Goal: Information Seeking & Learning: Find contact information

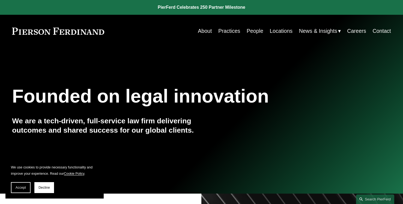
click at [256, 32] on link "People" at bounding box center [255, 31] width 17 height 11
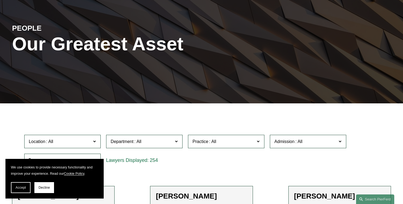
scroll to position [52, 0]
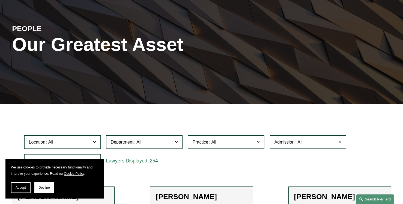
click at [365, 199] on link "Search this site" at bounding box center [375, 199] width 38 height 10
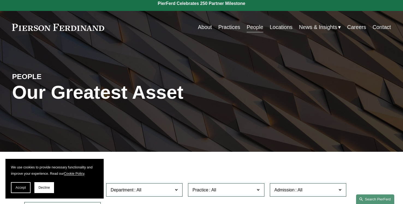
scroll to position [0, 0]
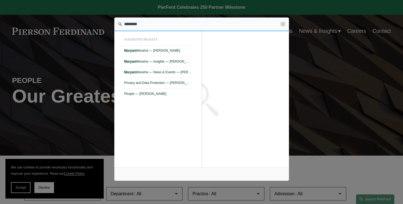
type input "********"
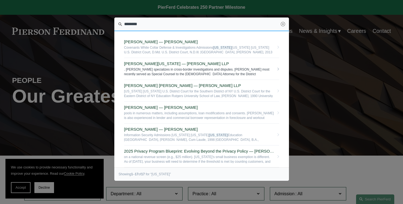
click at [148, 72] on span ". Alicia specializes in cross-border investigations and disputes. Alicia most r…" at bounding box center [199, 71] width 150 height 8
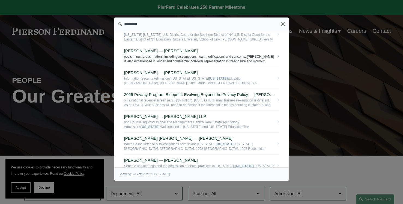
scroll to position [58, 0]
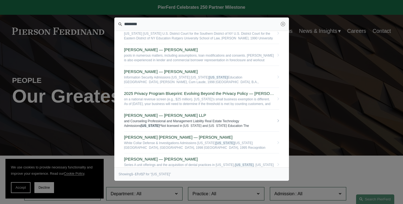
click at [177, 118] on link "Tiffany A. Hosey — Pierson Ferdinand LLP and Counseling Professional and Manage…" at bounding box center [201, 120] width 155 height 22
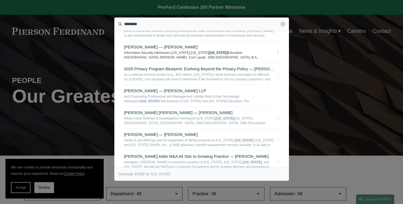
scroll to position [83, 0]
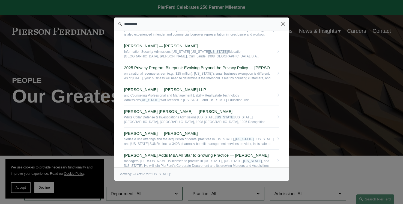
drag, startPoint x: 284, startPoint y: 25, endPoint x: 228, endPoint y: 9, distance: 57.6
click at [283, 25] on link "Close" at bounding box center [283, 24] width 4 height 4
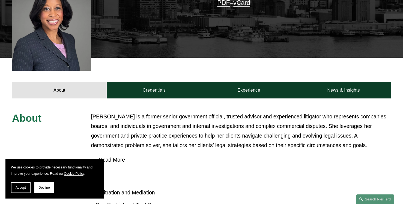
scroll to position [165, 0]
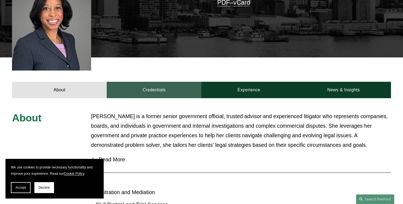
click at [150, 82] on link "Credentials" at bounding box center [154, 90] width 95 height 16
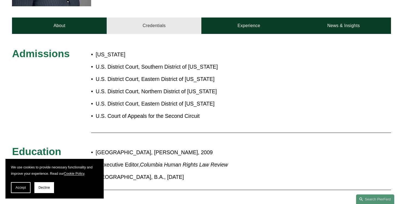
scroll to position [214, 0]
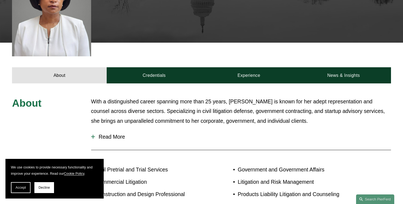
scroll to position [184, 0]
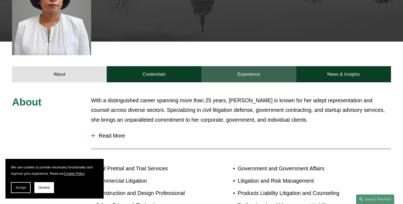
click at [236, 68] on link "Experience" at bounding box center [248, 74] width 95 height 16
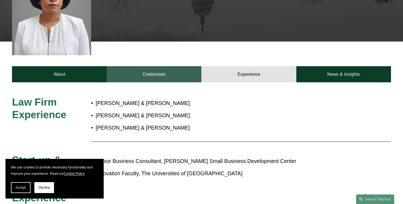
drag, startPoint x: 172, startPoint y: 64, endPoint x: 179, endPoint y: 70, distance: 8.7
click at [172, 66] on link "Credentials" at bounding box center [154, 74] width 95 height 16
